Goal: Transaction & Acquisition: Purchase product/service

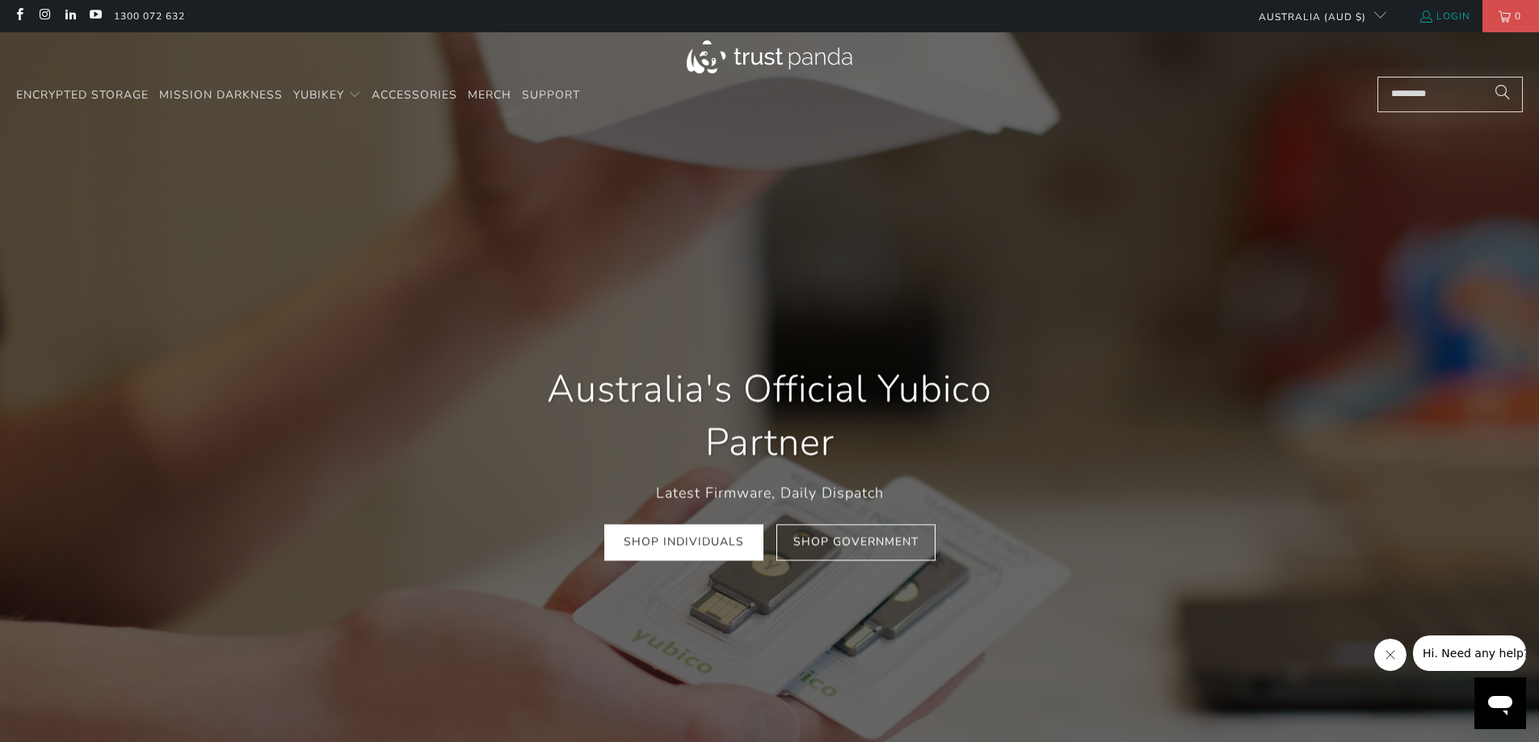
click at [1439, 21] on link "Login" at bounding box center [1445, 16] width 52 height 18
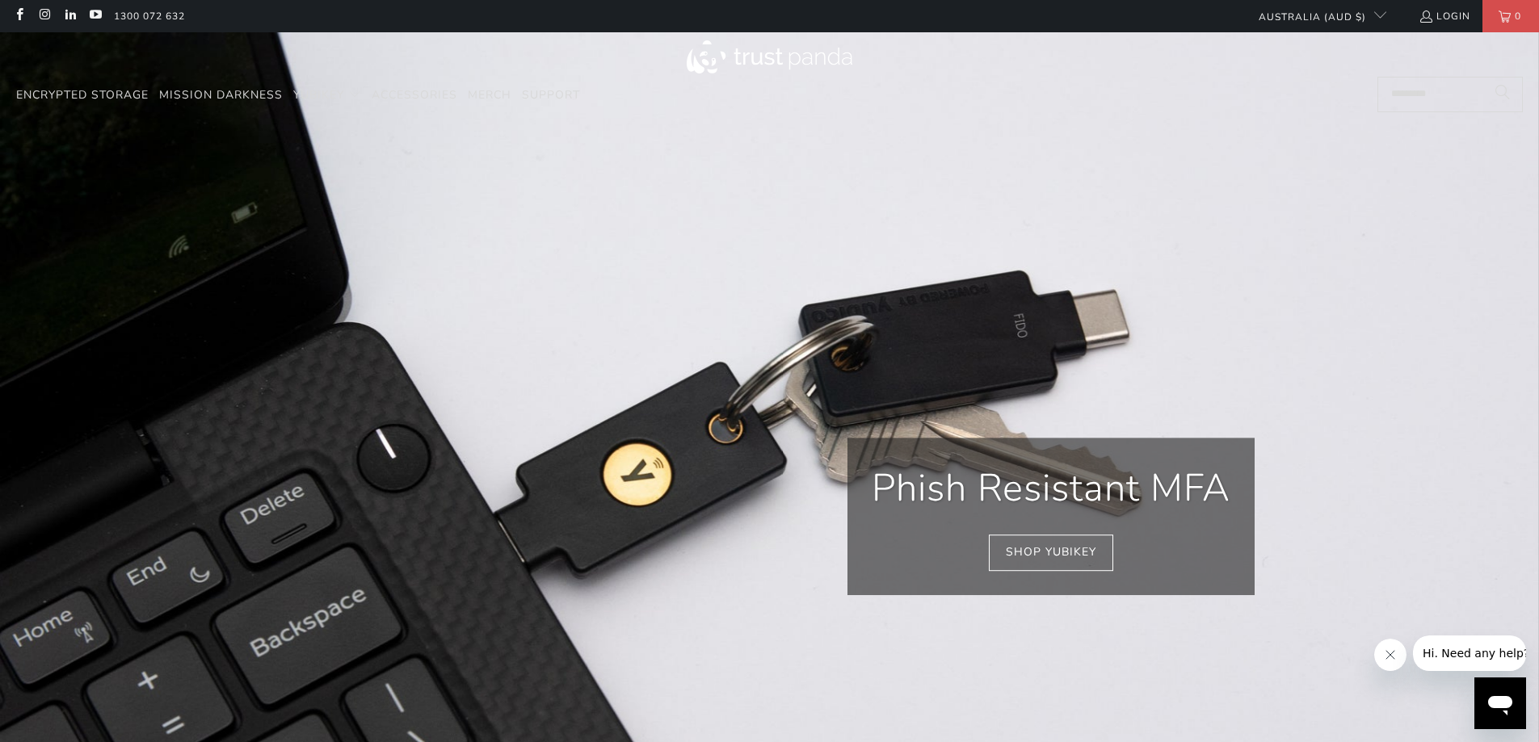
click at [1397, 74] on div at bounding box center [769, 58] width 1507 height 36
click at [1397, 84] on input "Search..." at bounding box center [1449, 95] width 145 height 36
click at [1394, 96] on input "Search..." at bounding box center [1449, 95] width 145 height 36
click at [1504, 97] on span "Search" at bounding box center [1502, 94] width 15 height 19
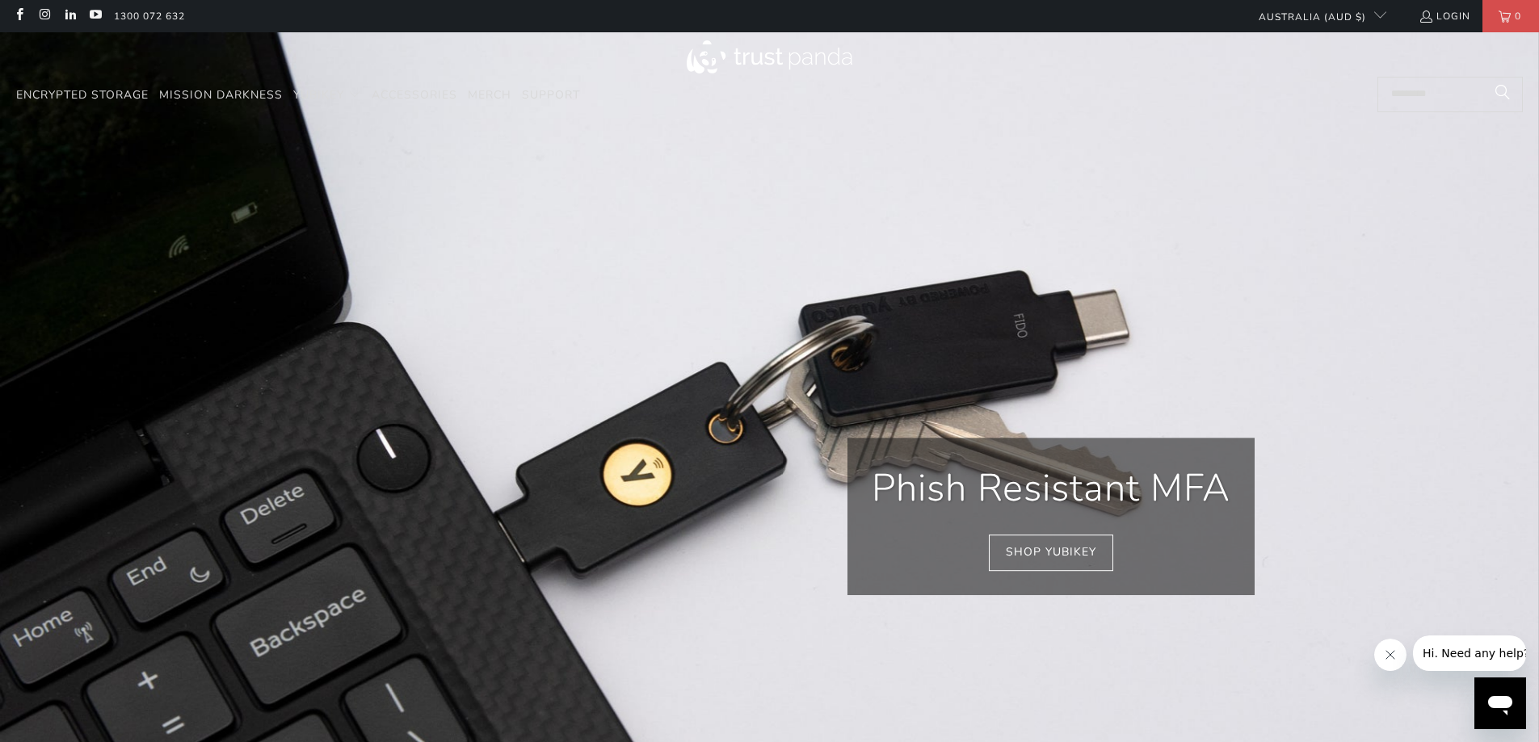
click at [1504, 97] on span "Search" at bounding box center [1502, 94] width 15 height 19
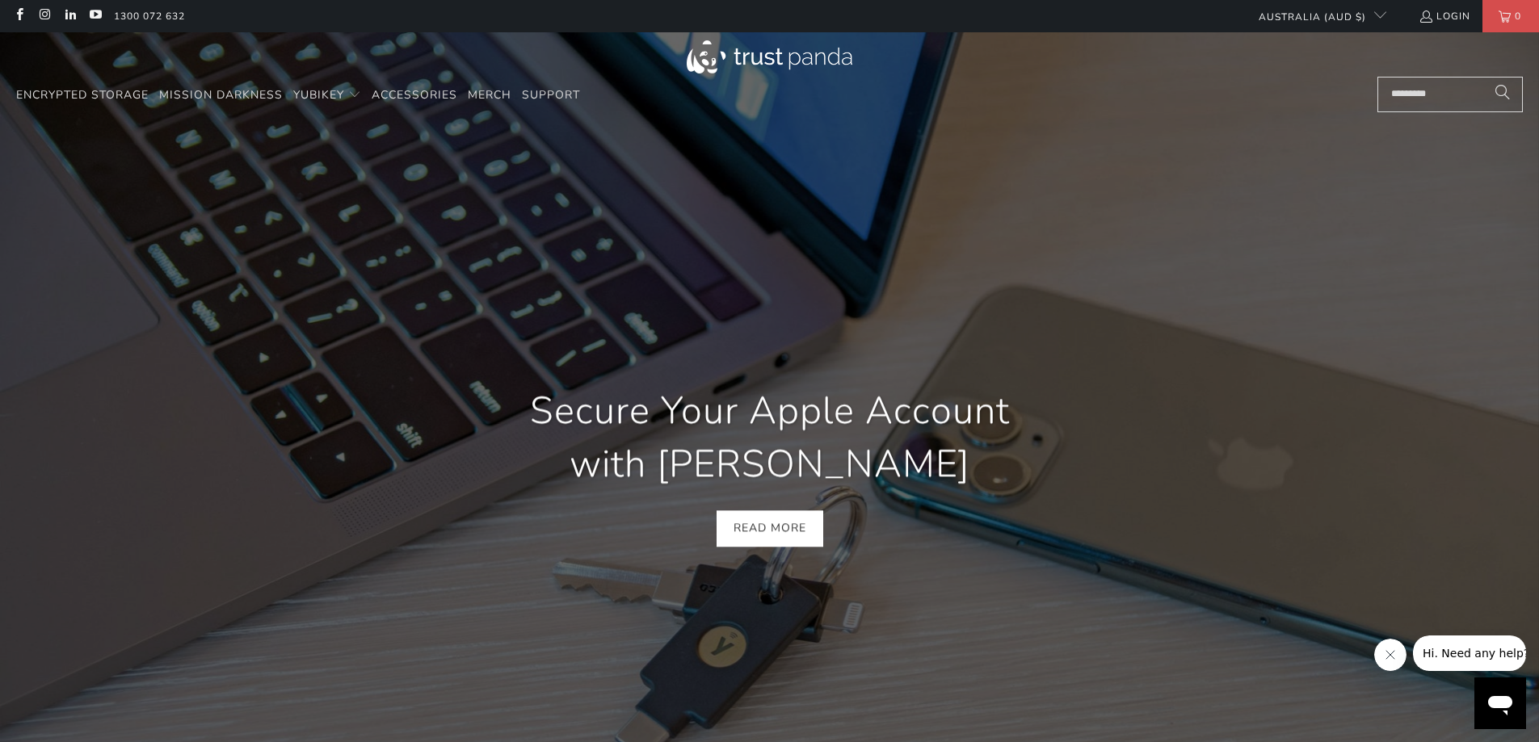
click at [1436, 99] on input "Search..." at bounding box center [1449, 95] width 145 height 36
paste input "**********"
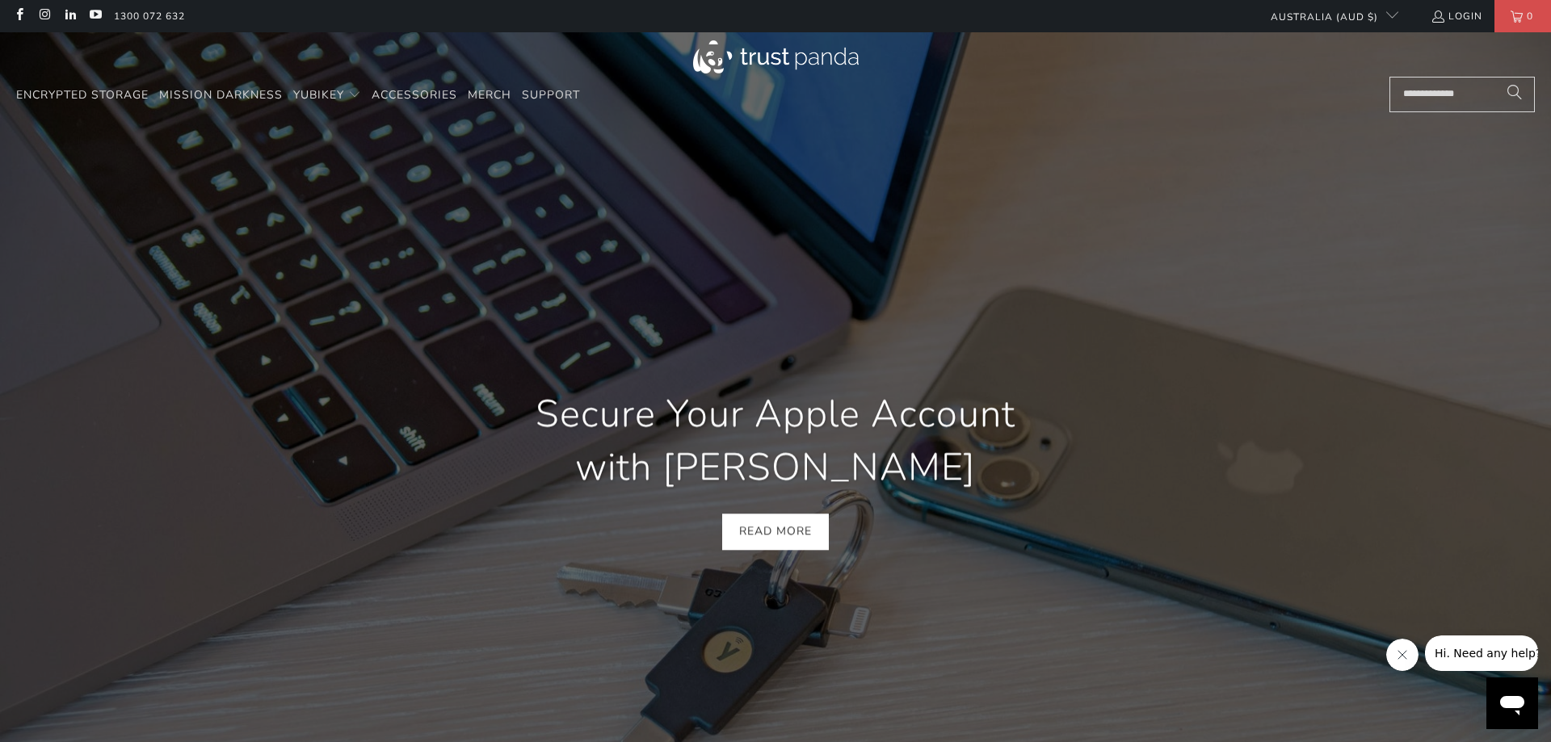
scroll to position [0, 313]
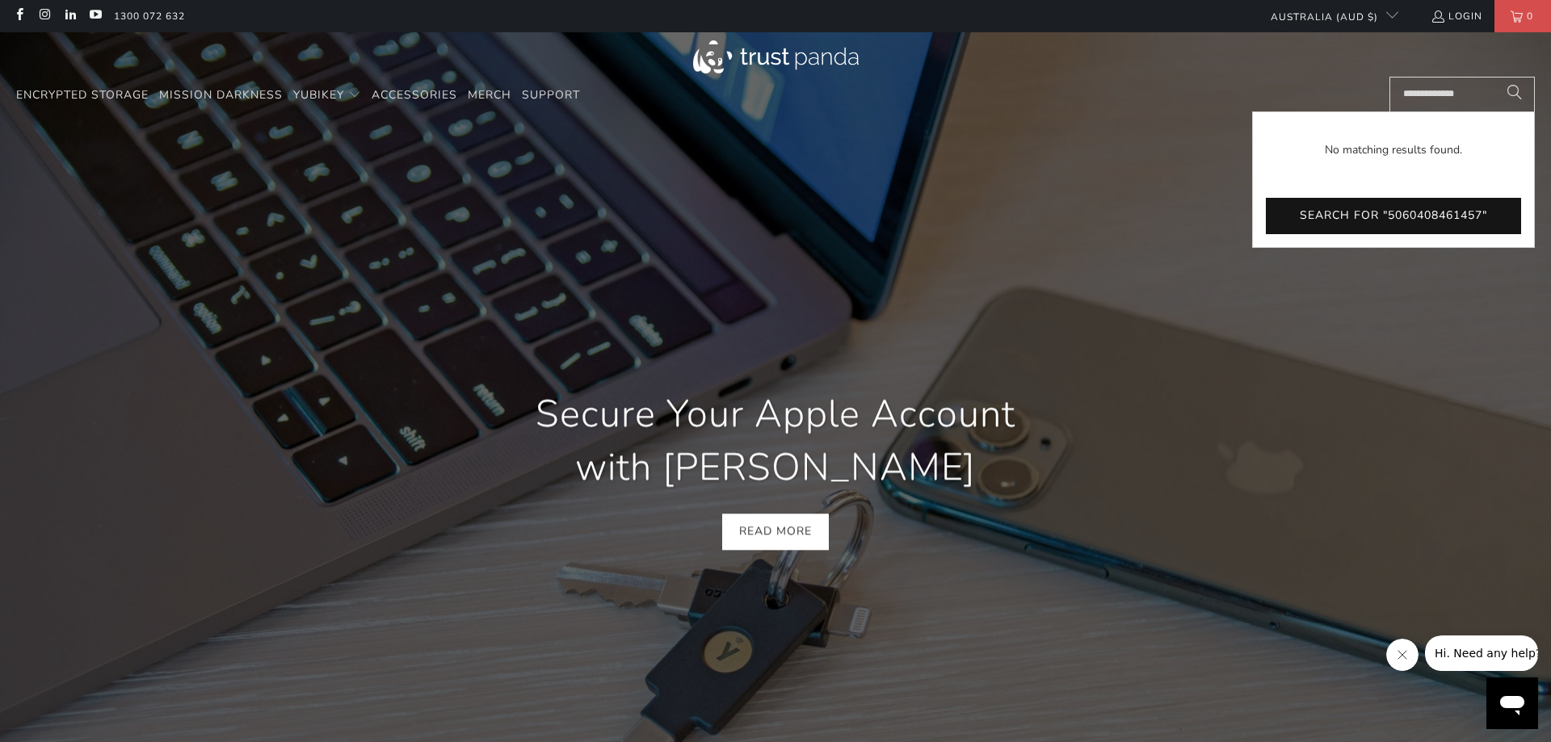
type input "**********"
click at [1494, 77] on button "Search" at bounding box center [1514, 95] width 40 height 36
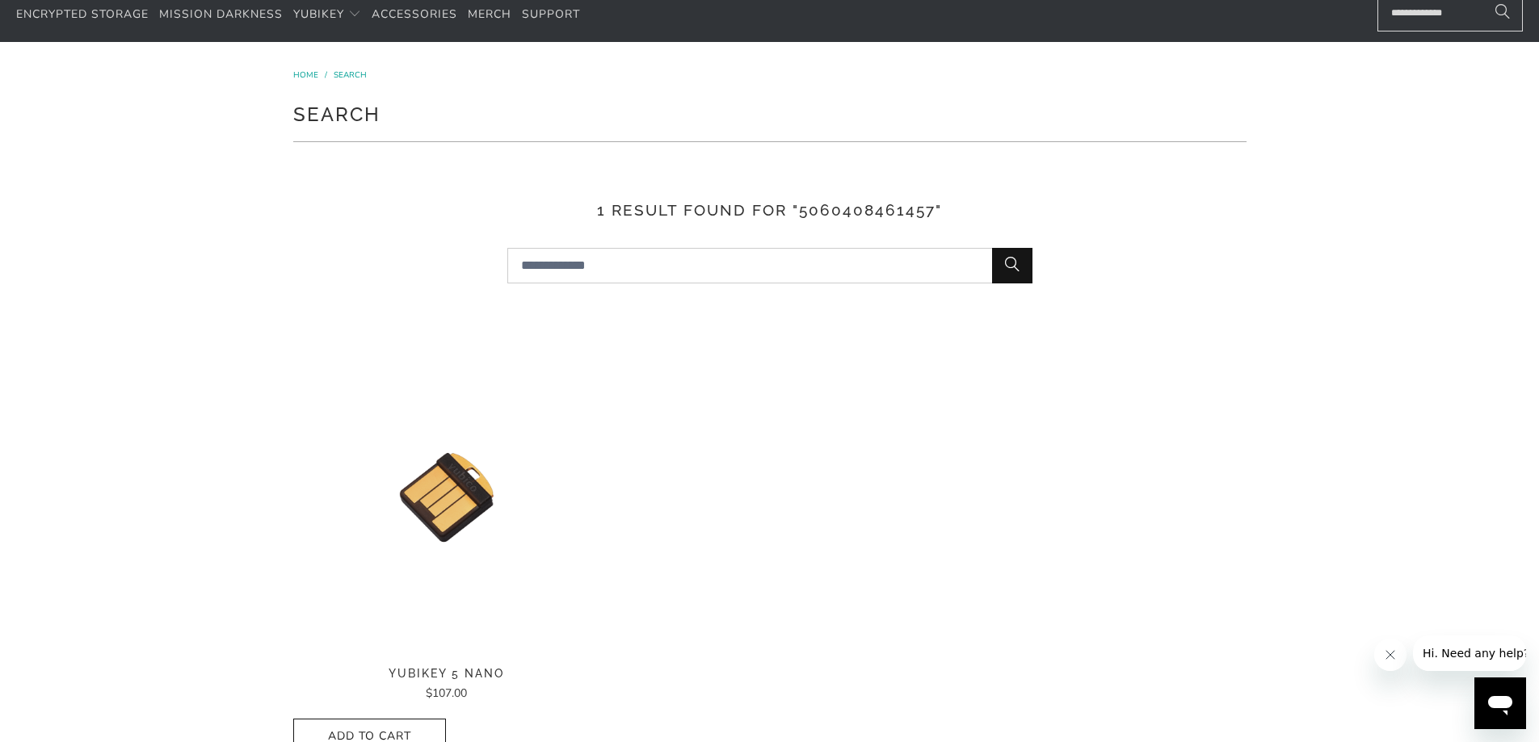
scroll to position [162, 0]
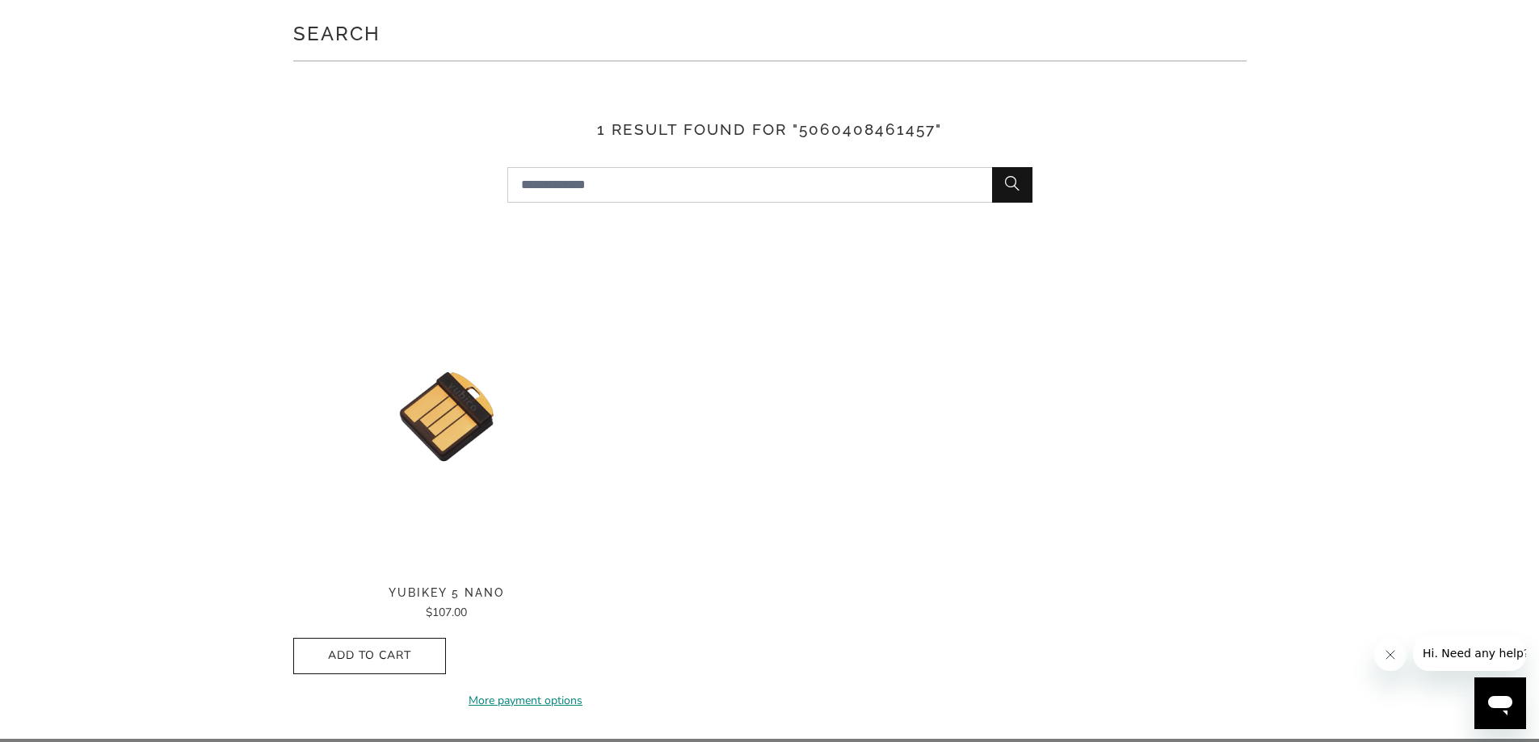
click at [540, 700] on link "More payment options" at bounding box center [525, 701] width 149 height 18
click at [342, 656] on span "Add to Cart" at bounding box center [370, 656] width 120 height 14
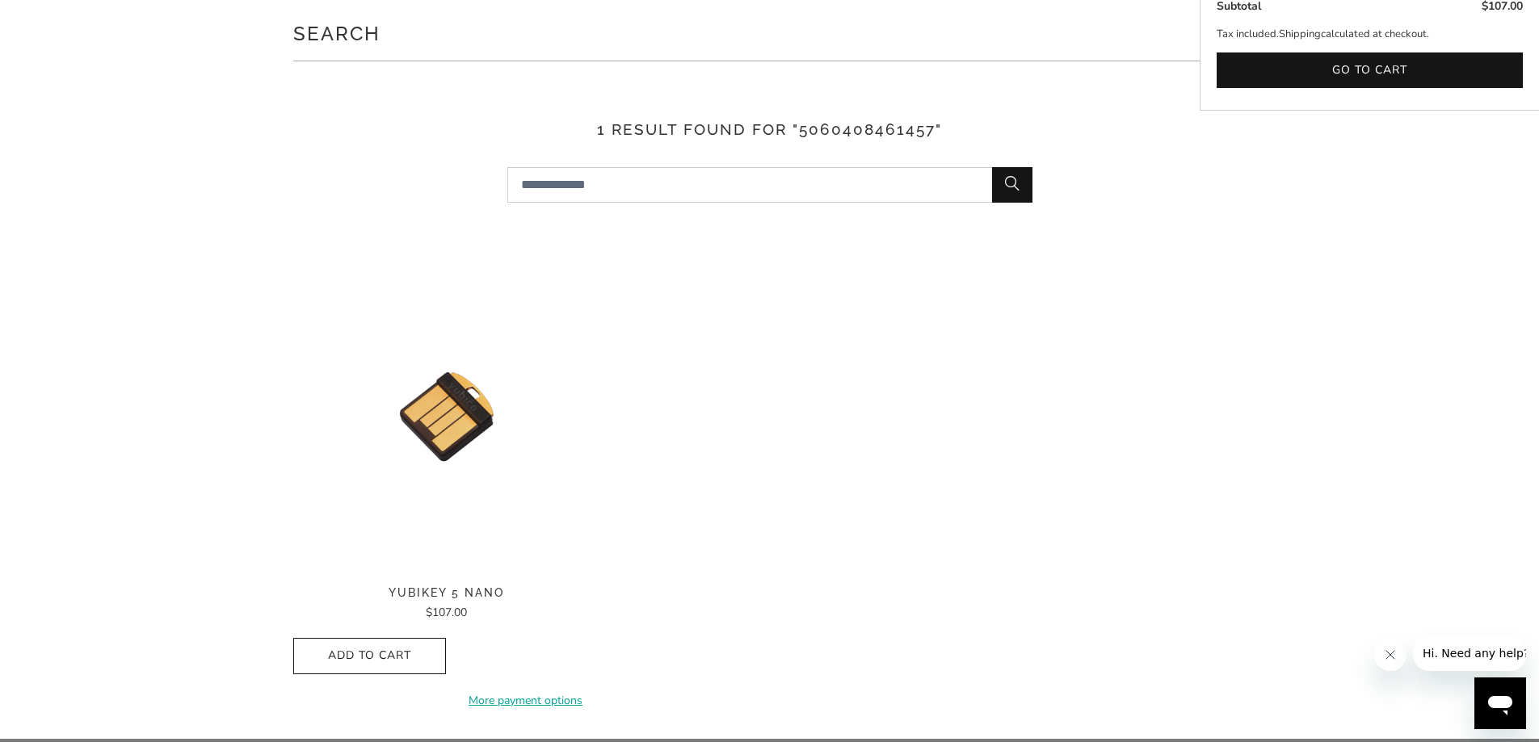
scroll to position [0, 0]
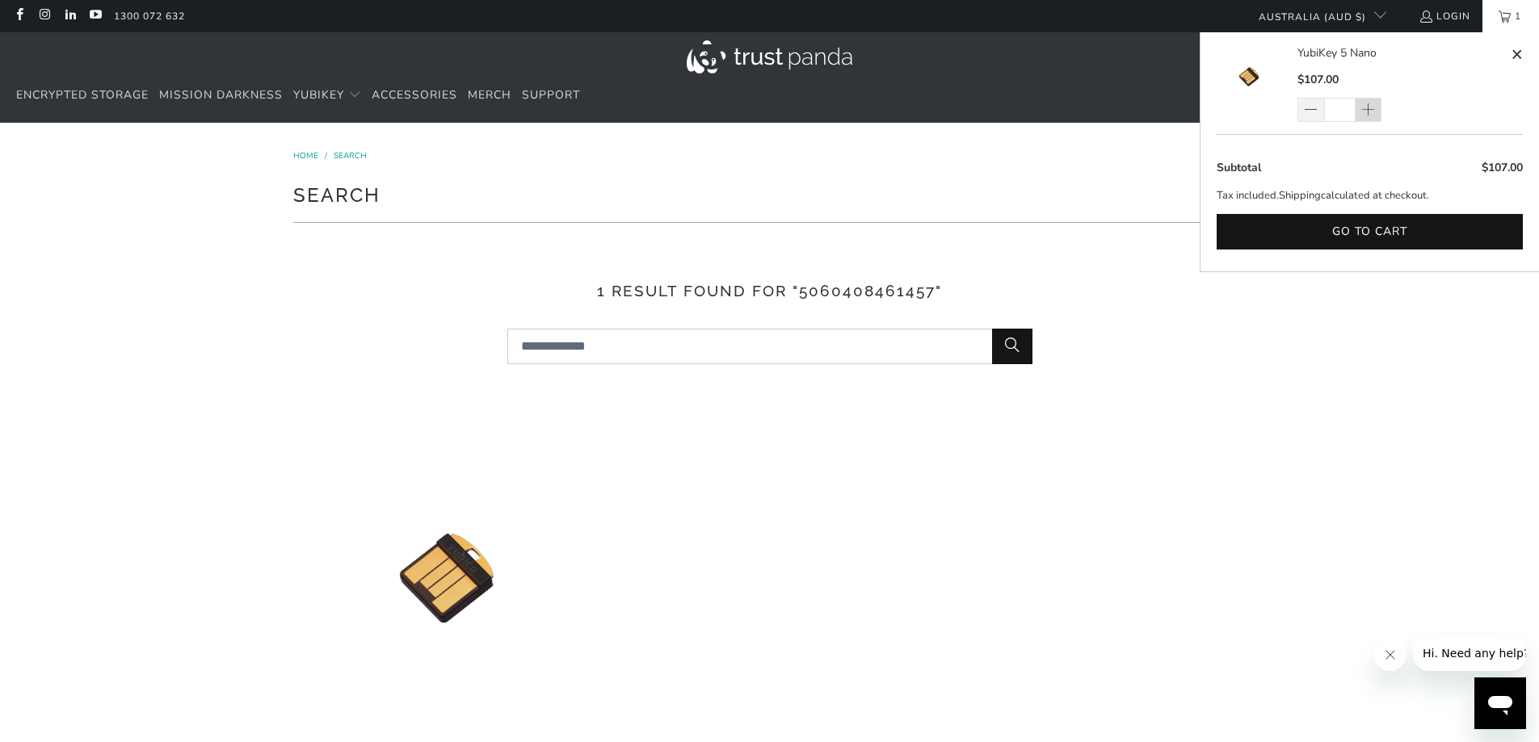
click at [1365, 107] on span at bounding box center [1367, 111] width 14 height 16
type input "*"
click at [1369, 111] on span at bounding box center [1367, 111] width 14 height 16
type input "*"
click at [1351, 238] on button "Go to cart" at bounding box center [1370, 232] width 306 height 36
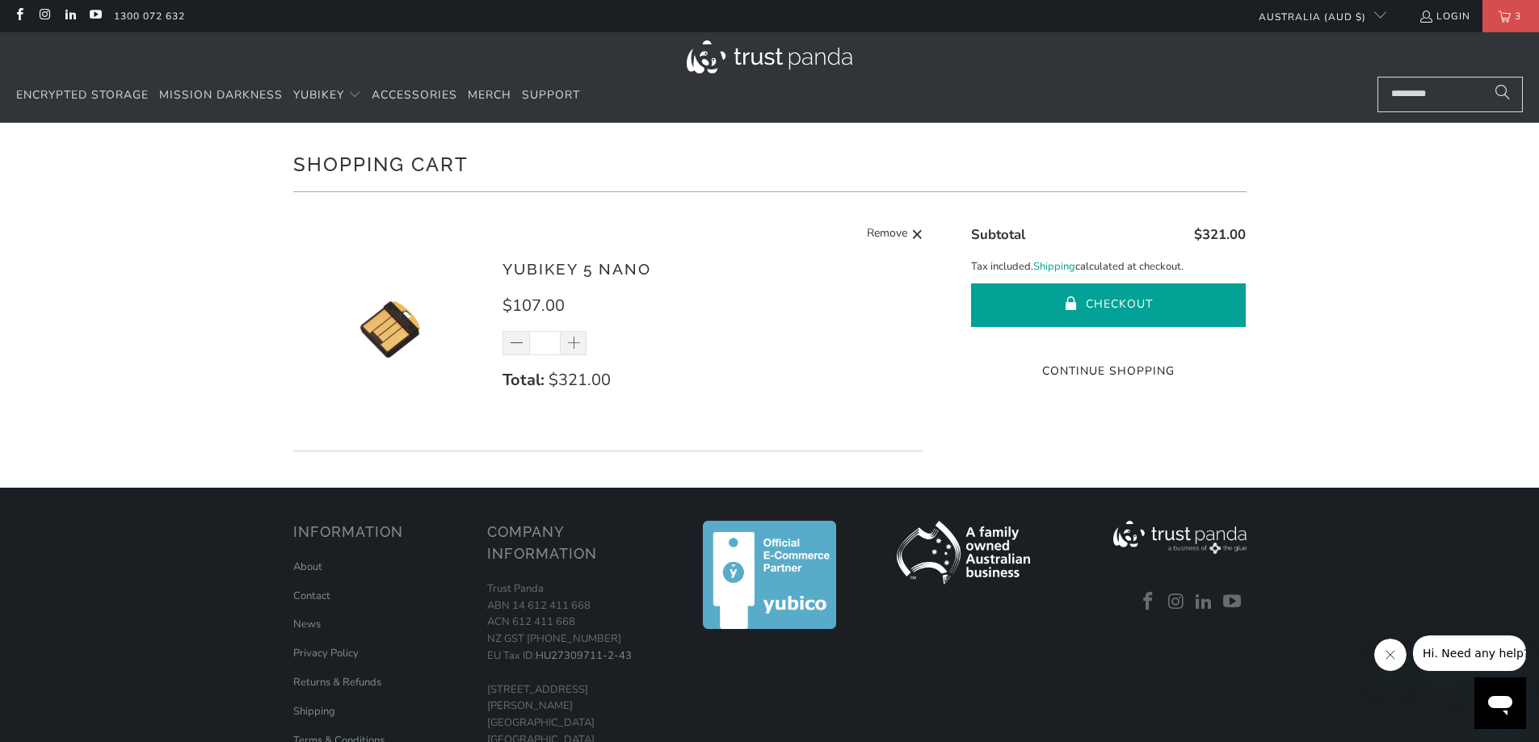
click at [1153, 298] on button "Checkout" at bounding box center [1108, 306] width 275 height 44
